Goal: Information Seeking & Learning: Find specific fact

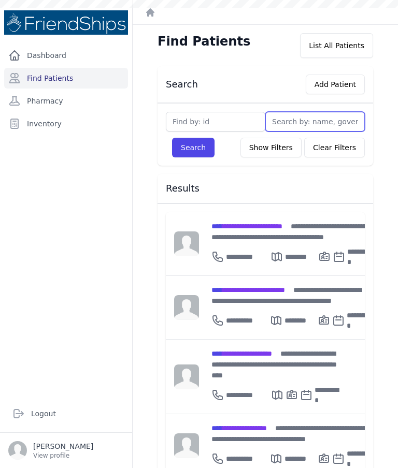
click at [301, 124] on input "text" at bounding box center [314, 122] width 99 height 20
type input "H"
type input "M"
type input "Ghayyad"
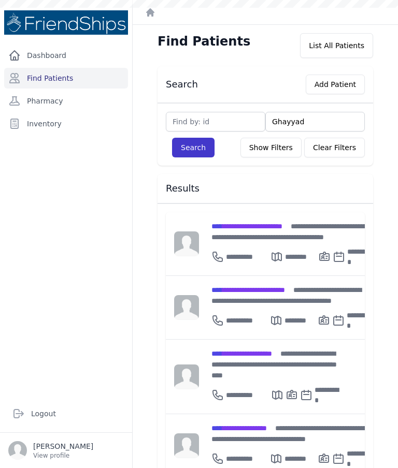
click at [197, 148] on button "Search" at bounding box center [193, 148] width 42 height 20
click at [198, 143] on button "Search" at bounding box center [193, 148] width 42 height 20
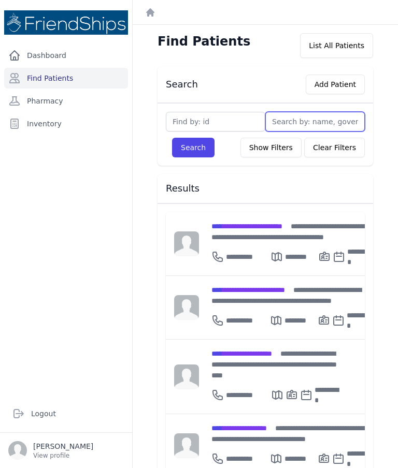
click at [327, 121] on input "text" at bounding box center [314, 122] width 99 height 20
type input "Gh"
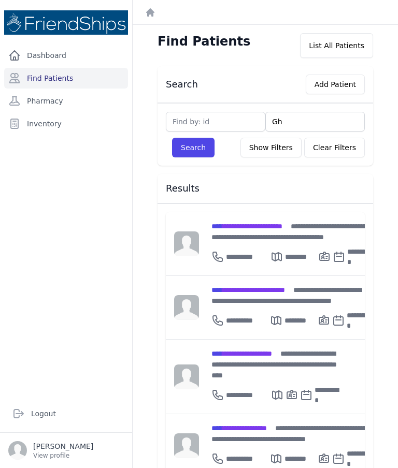
type input "Gha"
type input "Ghayy"
type input "Ghayya"
type input "Ghayyad"
click at [189, 167] on div "Search Add Patient [GEOGRAPHIC_DATA] Search Show Filters Clear Filters Filter B…" at bounding box center [265, 466] width 249 height 801
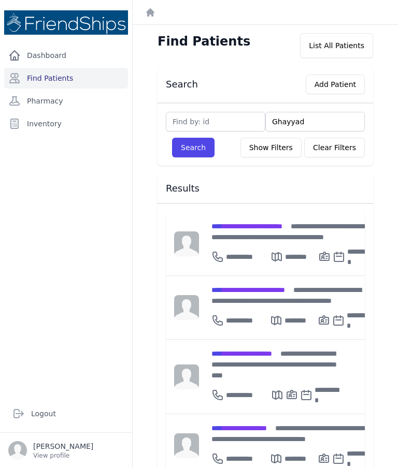
click at [196, 148] on button "Search" at bounding box center [193, 148] width 42 height 20
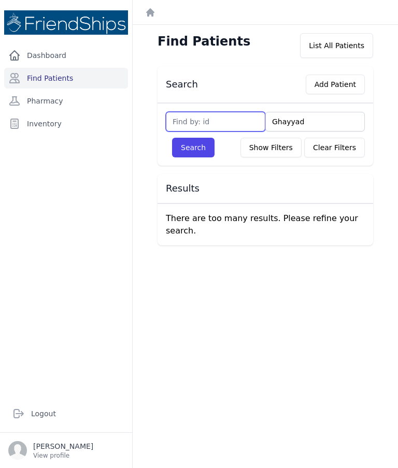
click at [222, 119] on input "text" at bounding box center [215, 122] width 99 height 20
type input "746"
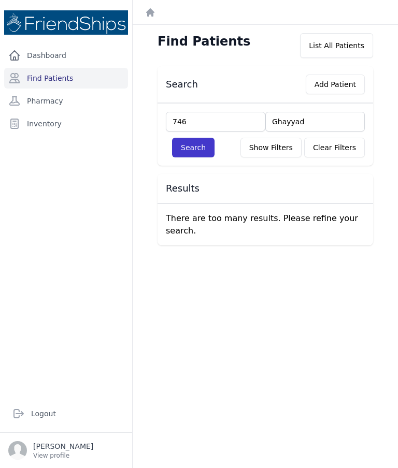
click at [203, 149] on button "Search" at bounding box center [193, 148] width 42 height 20
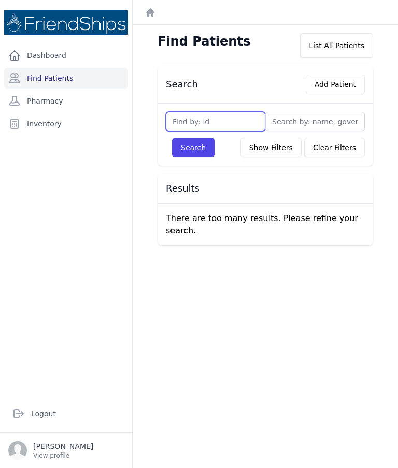
click at [223, 120] on input "text" at bounding box center [215, 122] width 99 height 20
type input "746"
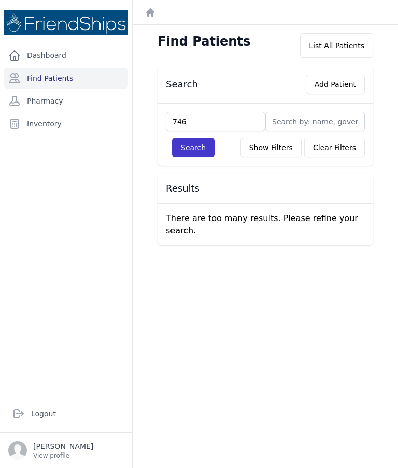
click at [197, 144] on button "Search" at bounding box center [193, 148] width 42 height 20
click at [193, 148] on button "Search" at bounding box center [193, 148] width 42 height 20
click at [69, 80] on link "Find Patients" at bounding box center [66, 78] width 124 height 21
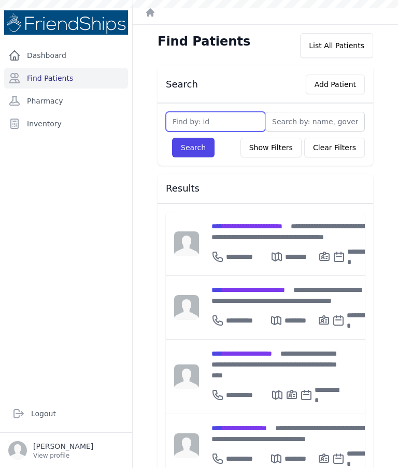
click at [217, 123] on input "text" at bounding box center [215, 122] width 99 height 20
type input "7"
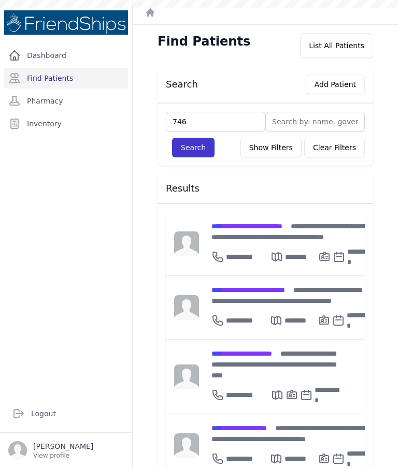
type input "746"
click at [202, 152] on button "Search" at bounding box center [193, 148] width 42 height 20
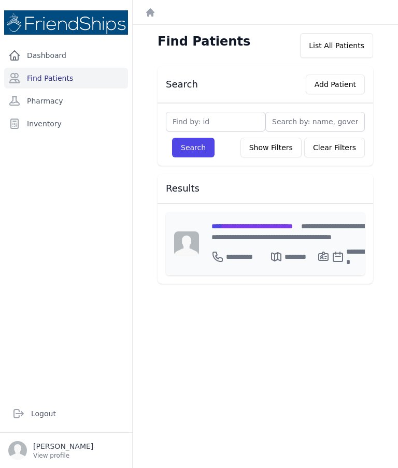
click at [291, 225] on span "**********" at bounding box center [251, 226] width 81 height 7
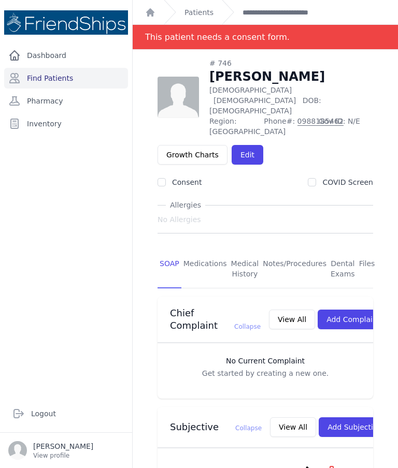
click at [314, 297] on div "Chief Complaint Collapse View All Add Complaint" at bounding box center [264, 320] width 215 height 46
